Goal: Information Seeking & Learning: Learn about a topic

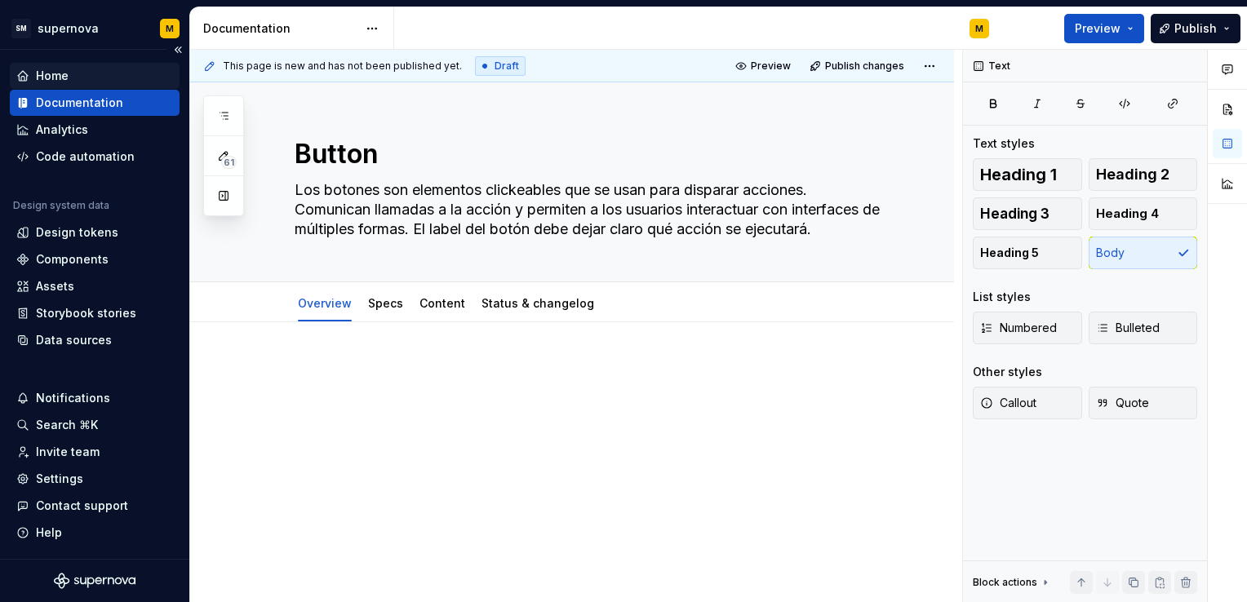
click at [37, 75] on div "Home" at bounding box center [52, 76] width 33 height 16
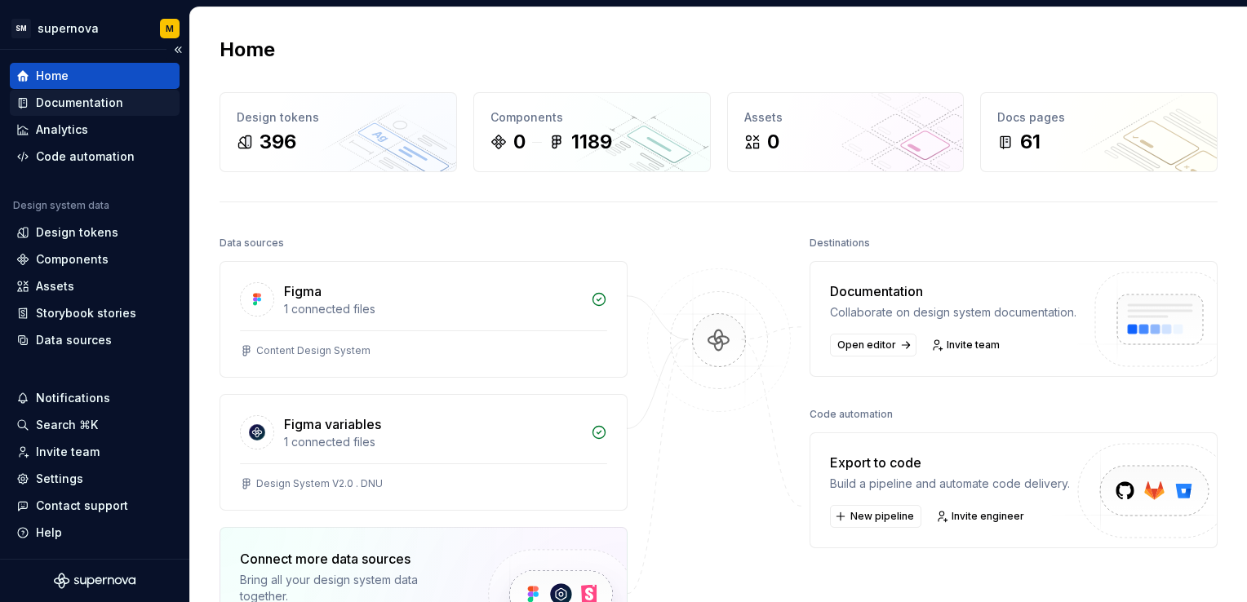
click at [75, 100] on div "Documentation" at bounding box center [79, 103] width 87 height 16
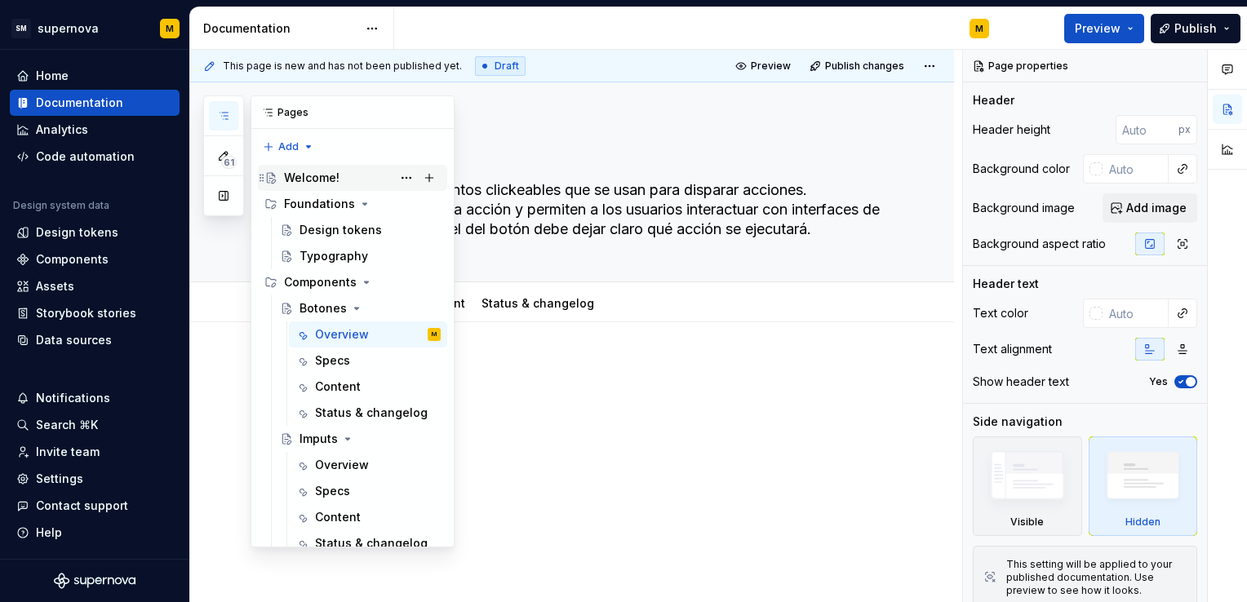
click at [298, 175] on div "Welcome!" at bounding box center [312, 178] width 56 height 16
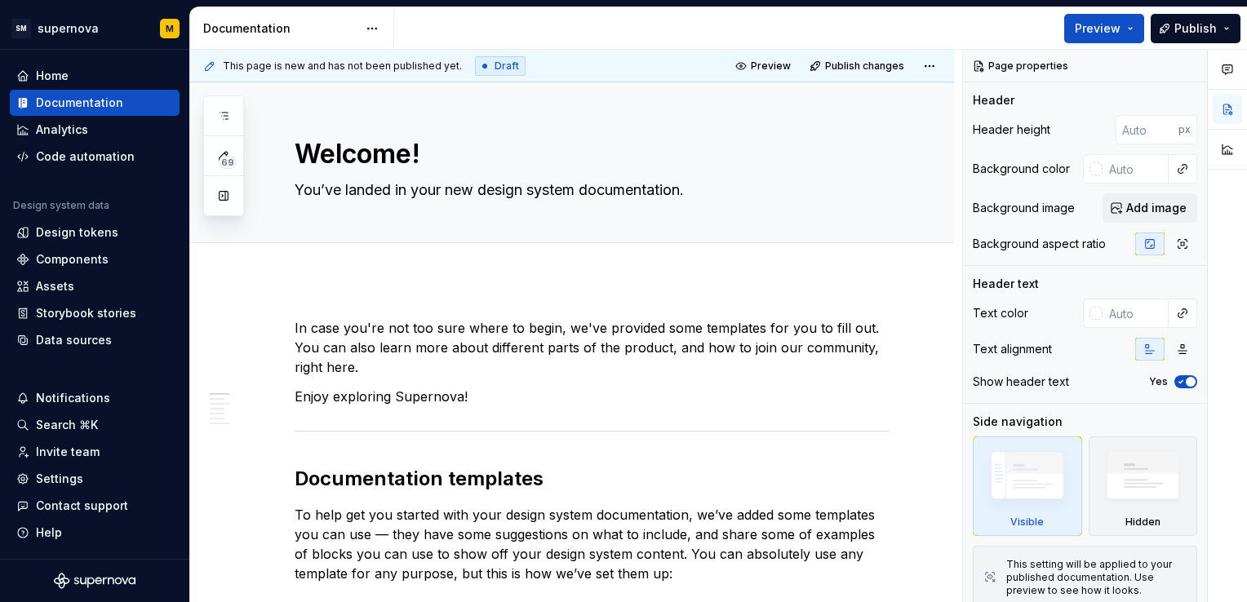
type textarea "*"
type input "#FFFFFF"
